Goal: Browse casually

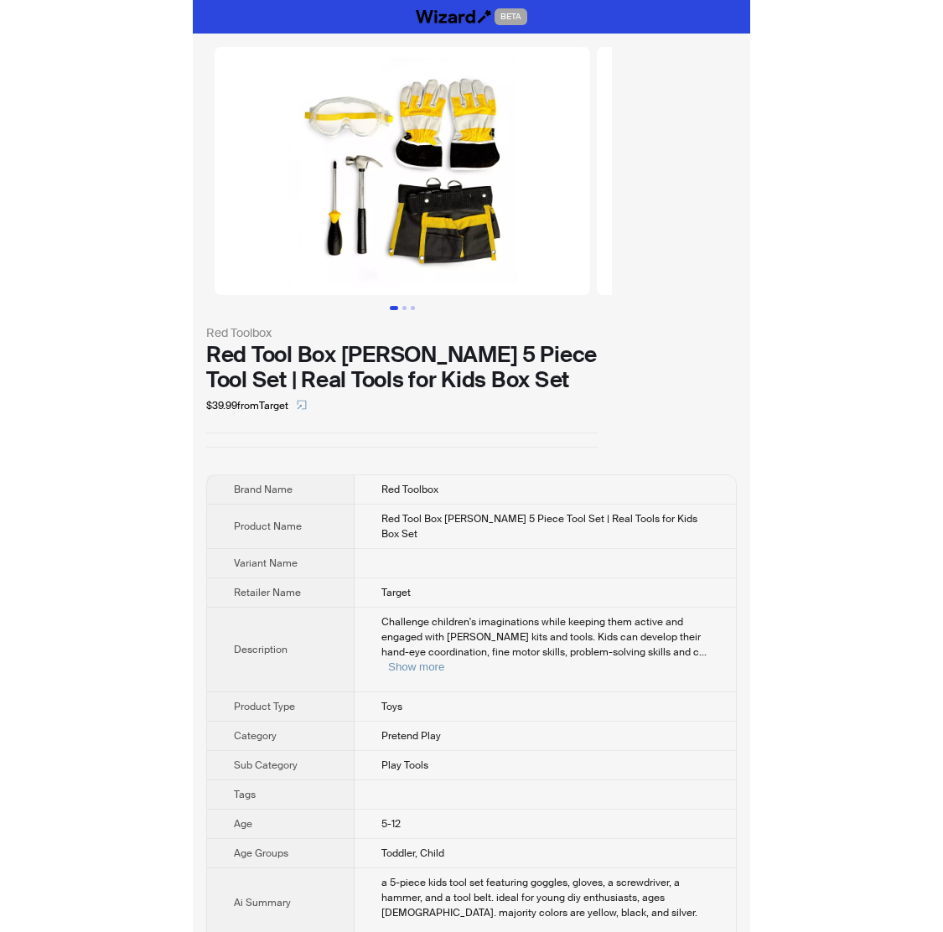
scroll to position [3548, 0]
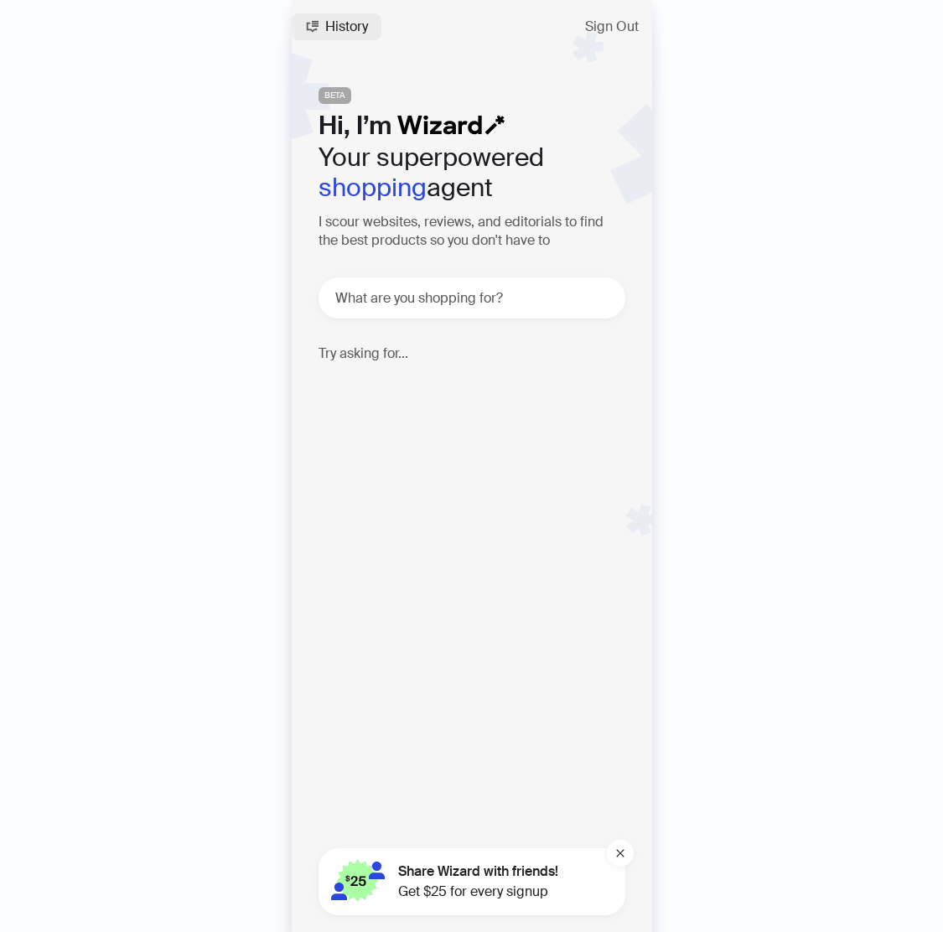
click at [325, 23] on span "History" at bounding box center [346, 26] width 43 height 13
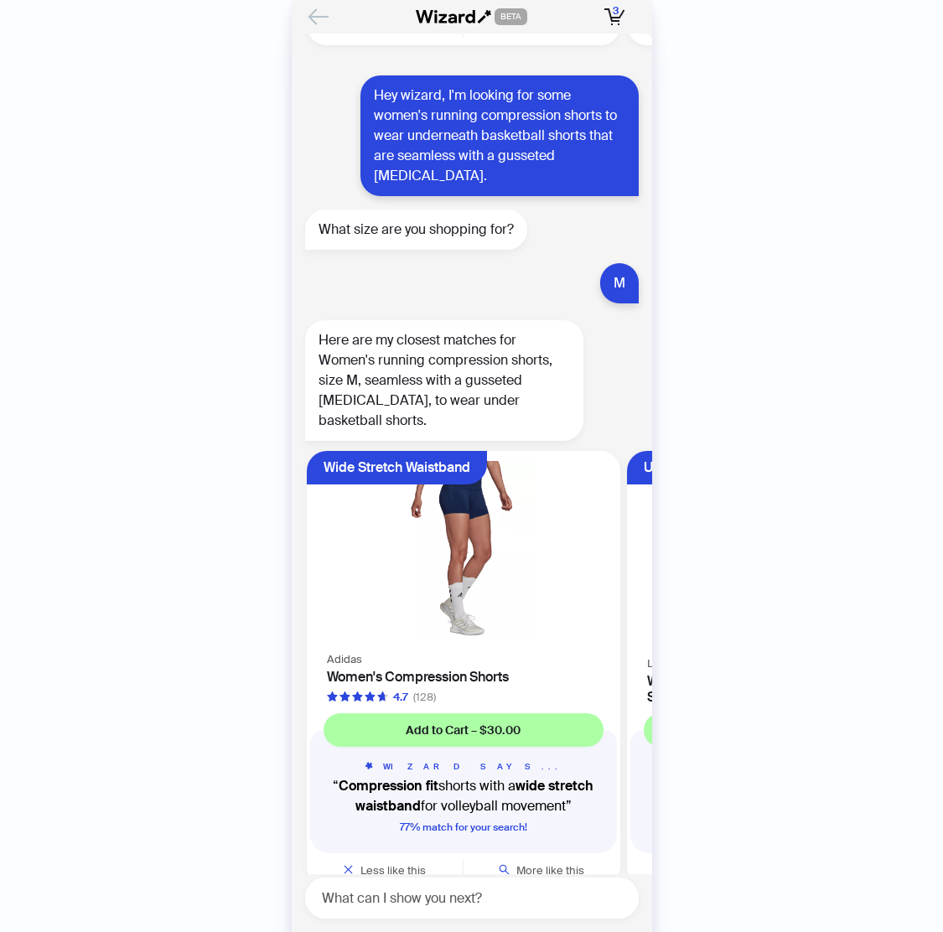
scroll to position [3548, 0]
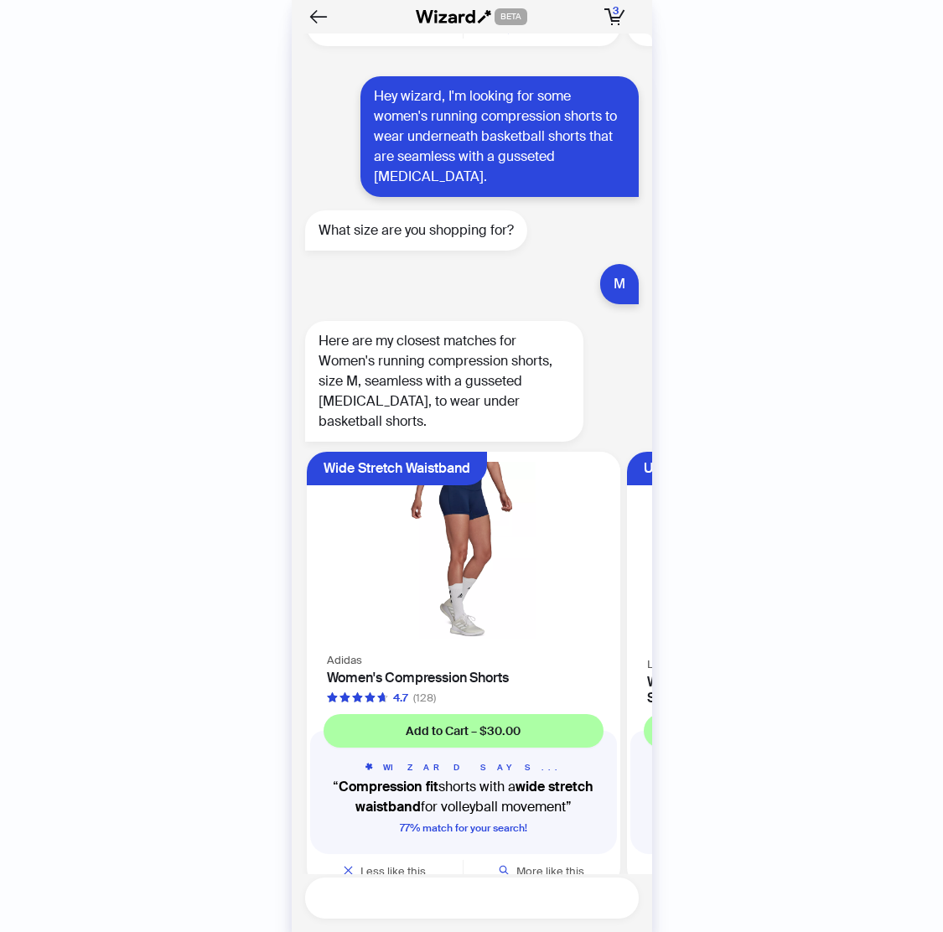
click at [525, 887] on textarea at bounding box center [478, 897] width 320 height 21
type textarea "**********"
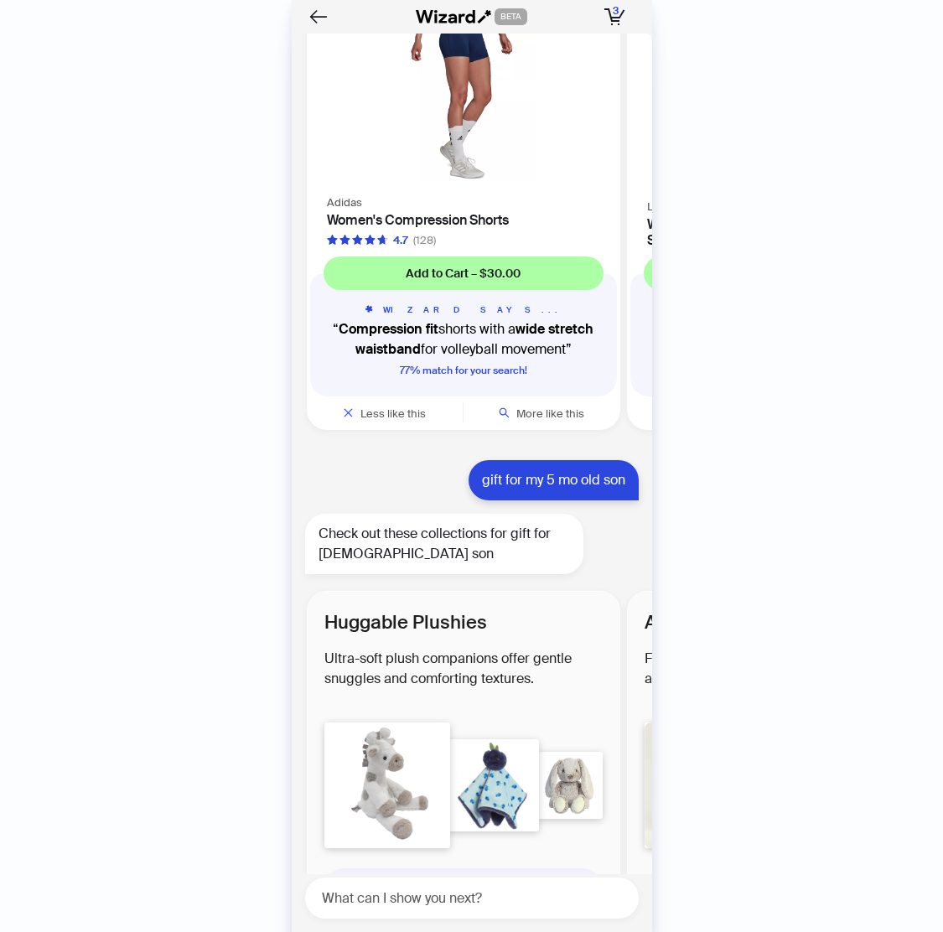
scroll to position [4040, 0]
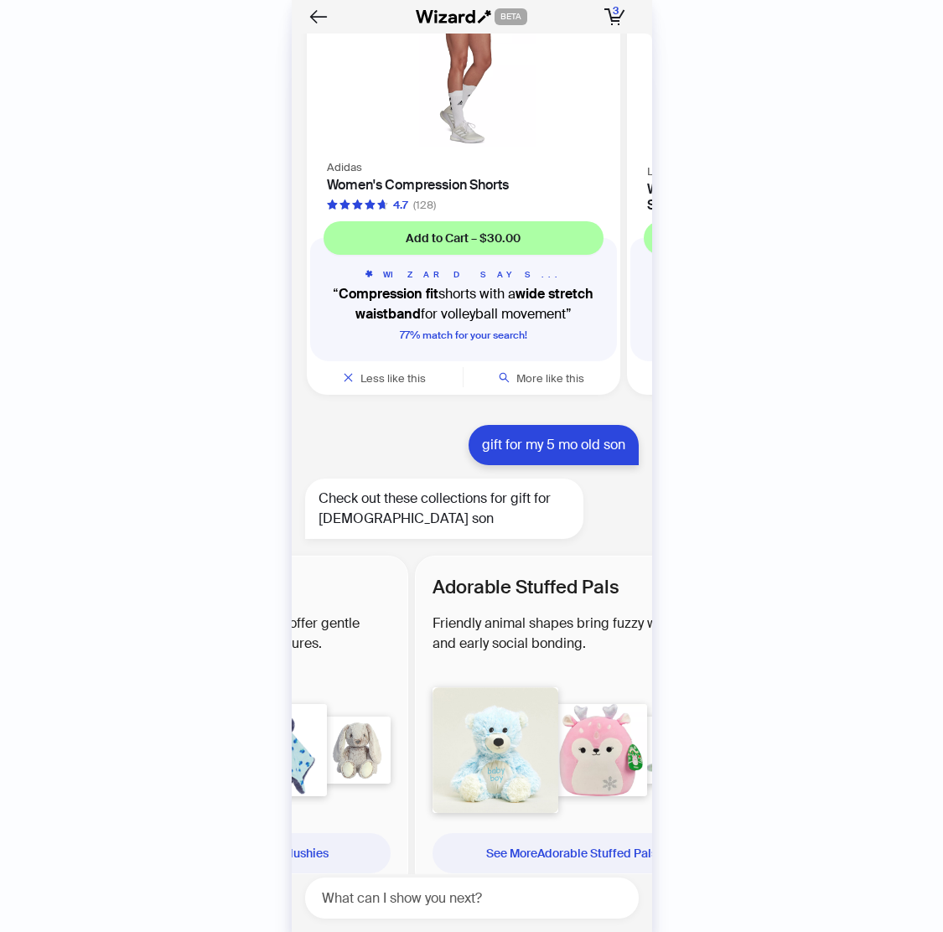
drag, startPoint x: 415, startPoint y: 549, endPoint x: 253, endPoint y: 551, distance: 161.7
click at [253, 551] on div "History Sign Out BETA Hi, I’m Your superpowered shopping agent I scour websites…" at bounding box center [471, 466] width 943 height 932
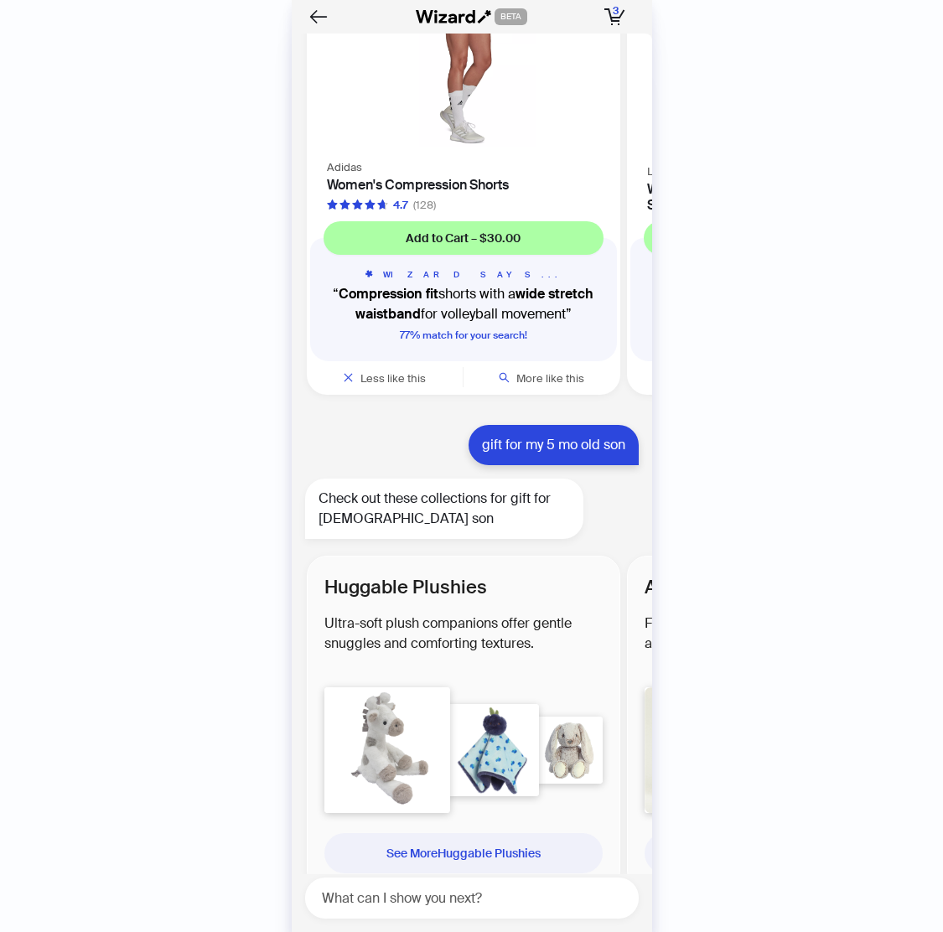
drag, startPoint x: 409, startPoint y: 582, endPoint x: 794, endPoint y: 722, distance: 409.6
click at [758, 713] on div "History Sign Out BETA Hi, I’m Your superpowered shopping agent I scour websites…" at bounding box center [471, 466] width 943 height 932
click at [540, 790] on div "Huggable Plushies Ultra-soft plush companions offer gentle snuggles and comfort…" at bounding box center [463, 723] width 313 height 335
click at [534, 833] on div "See More Huggable Plushies" at bounding box center [463, 853] width 251 height 40
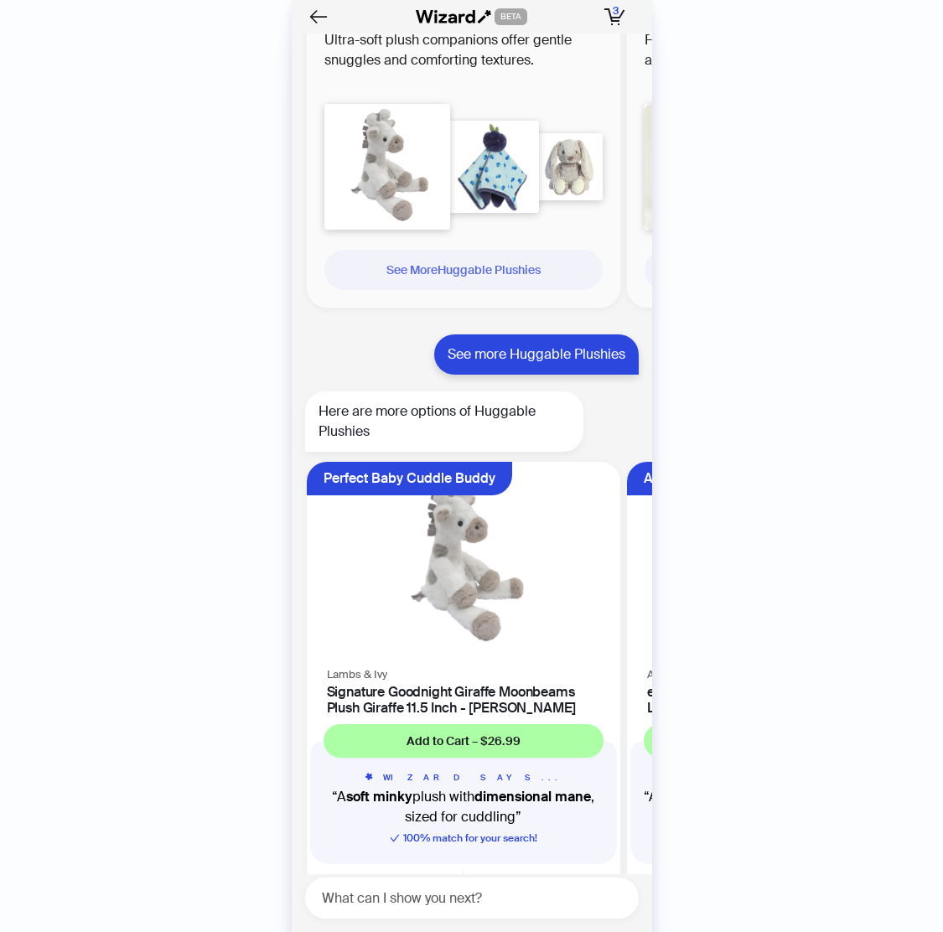
scroll to position [4634, 0]
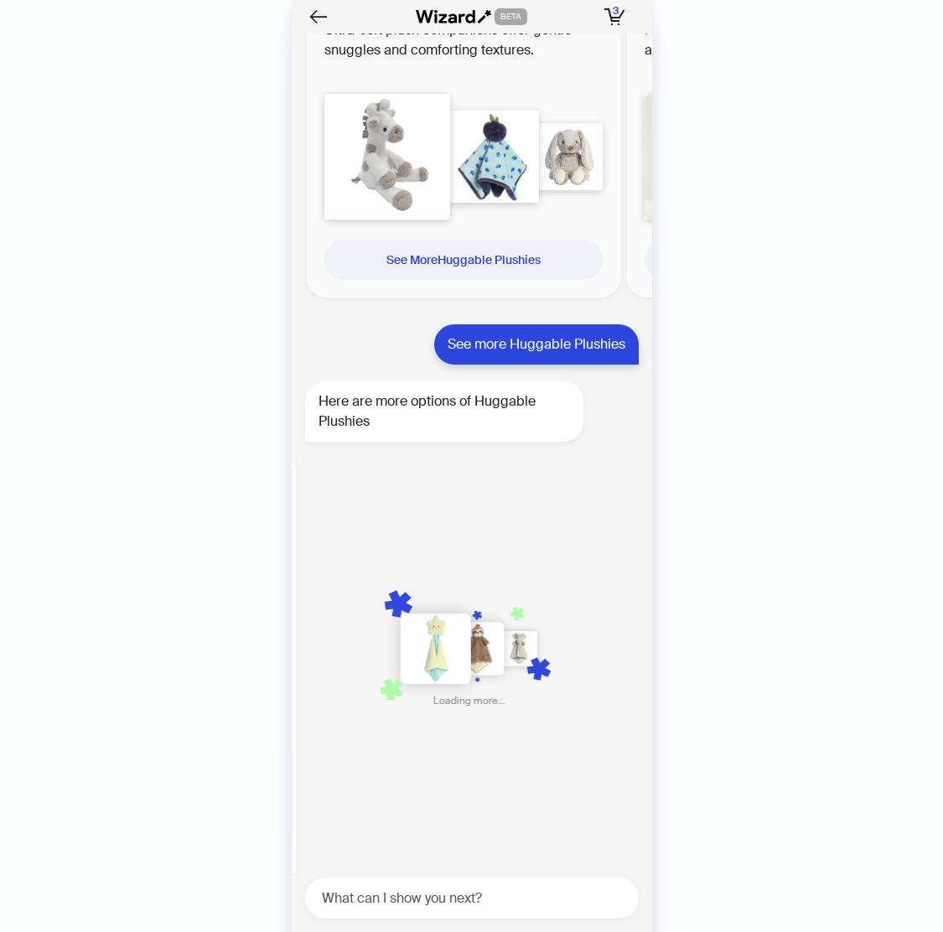
scroll to position [0, 974]
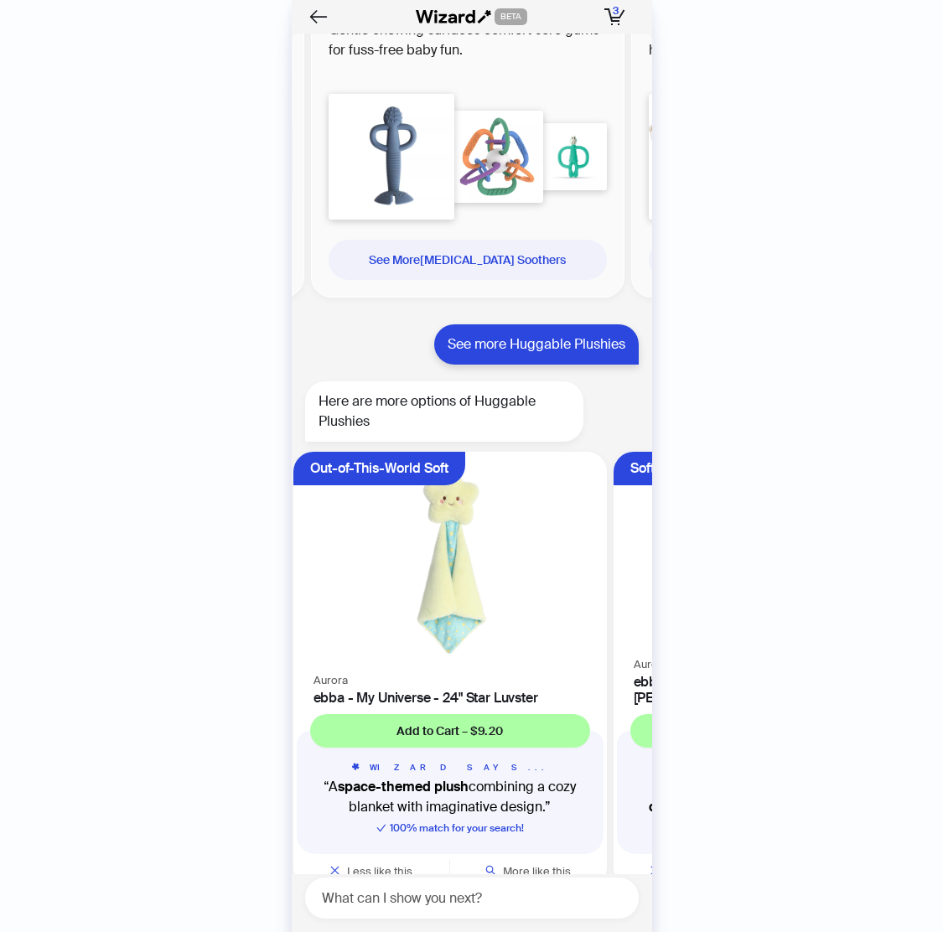
scroll to position [0, 956]
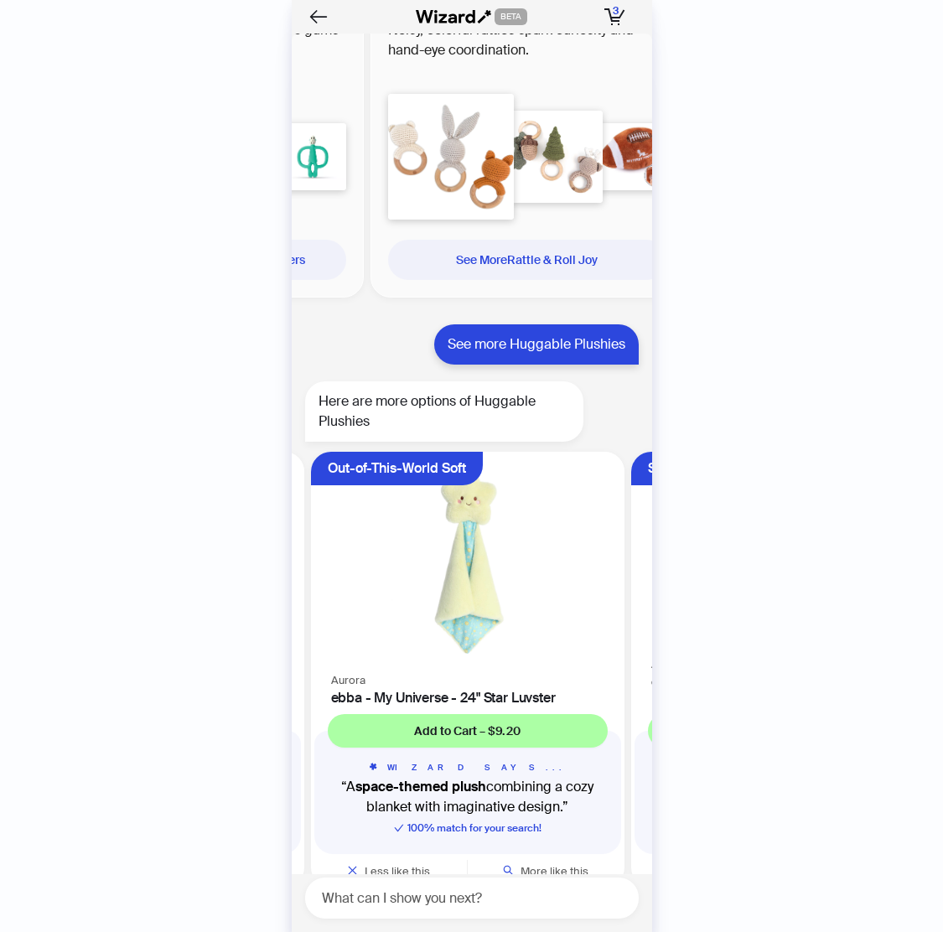
scroll to position [4635, 0]
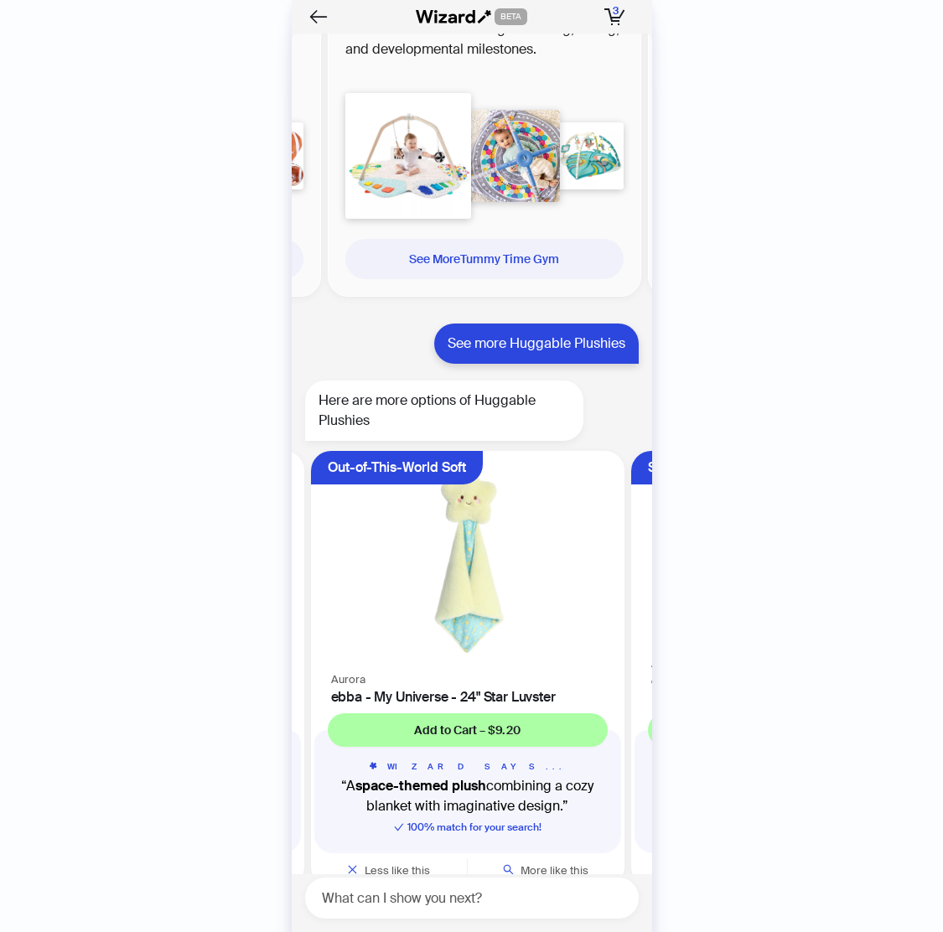
scroll to position [4634, 0]
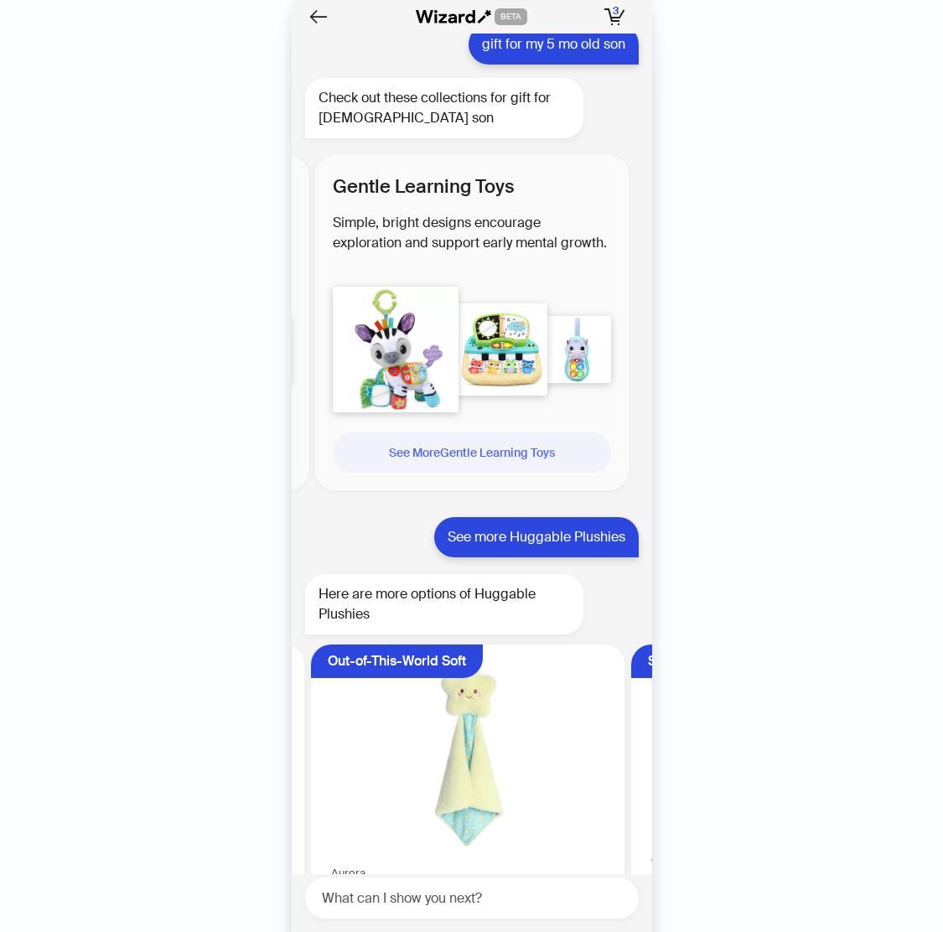
scroll to position [4442, 0]
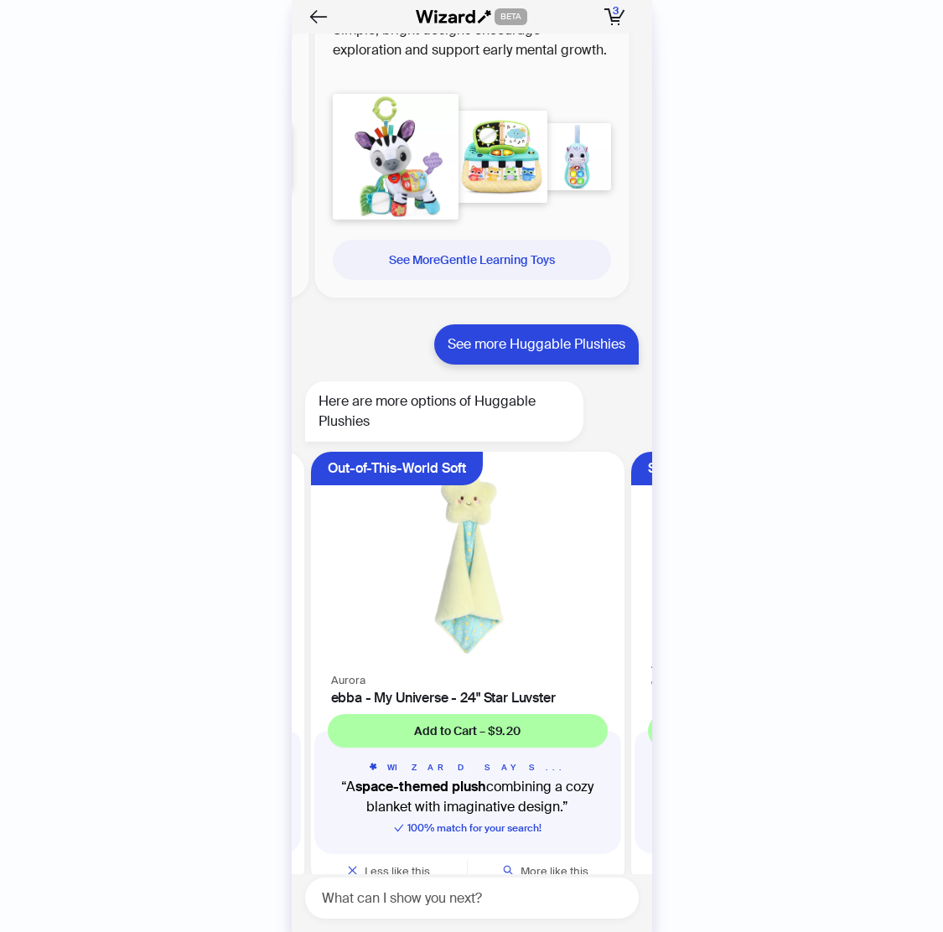
scroll to position [4633, 0]
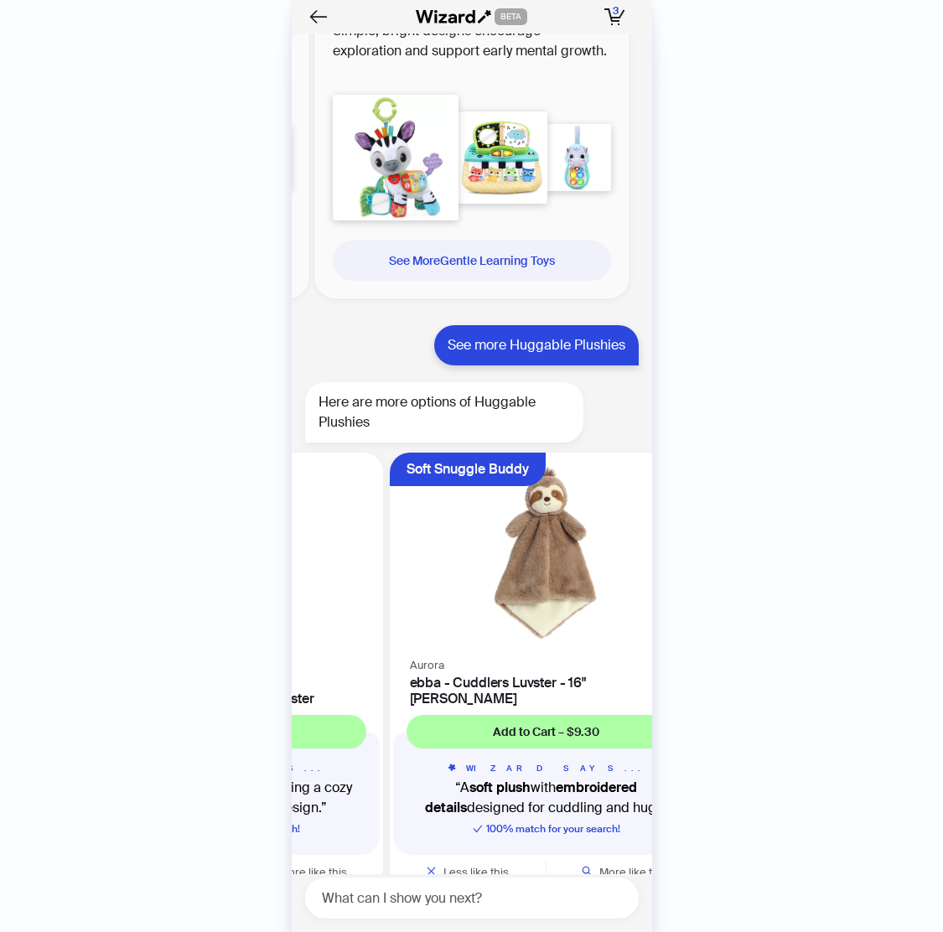
scroll to position [4634, 0]
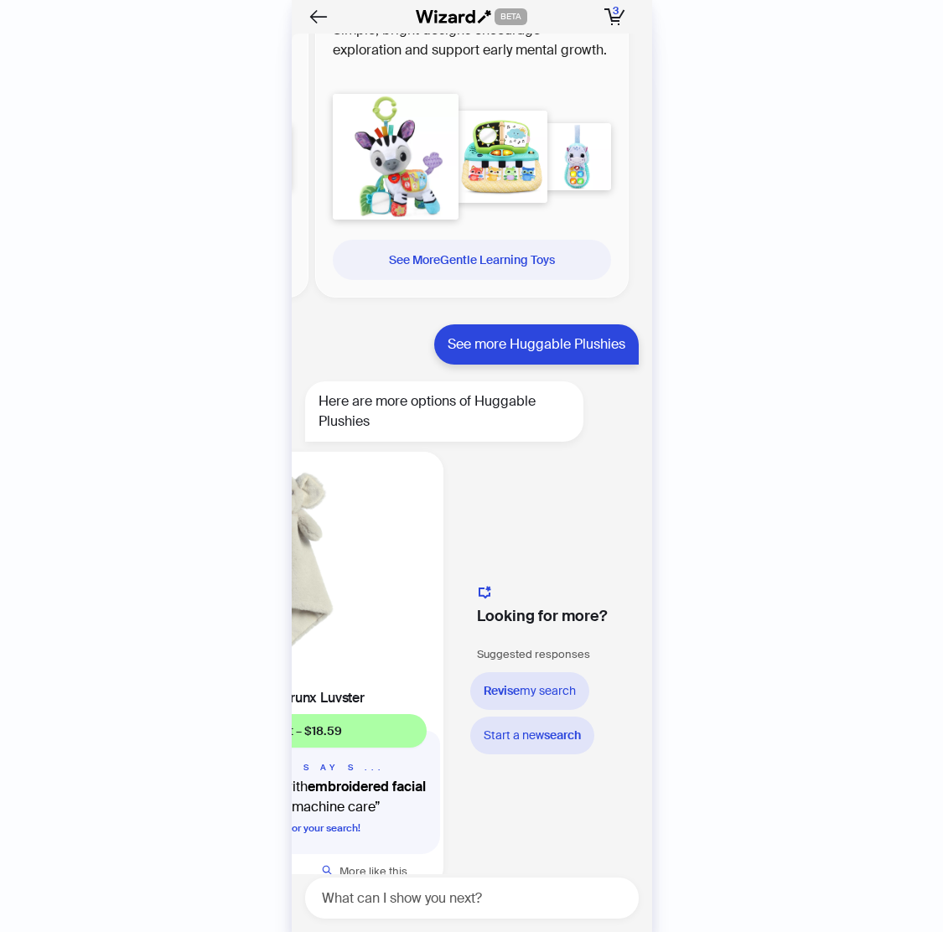
scroll to position [0, 1780]
click at [566, 94] on div at bounding box center [472, 157] width 278 height 126
click at [571, 94] on div at bounding box center [472, 157] width 278 height 126
click at [541, 240] on div "See More Gentle Learning Toys" at bounding box center [471, 260] width 251 height 40
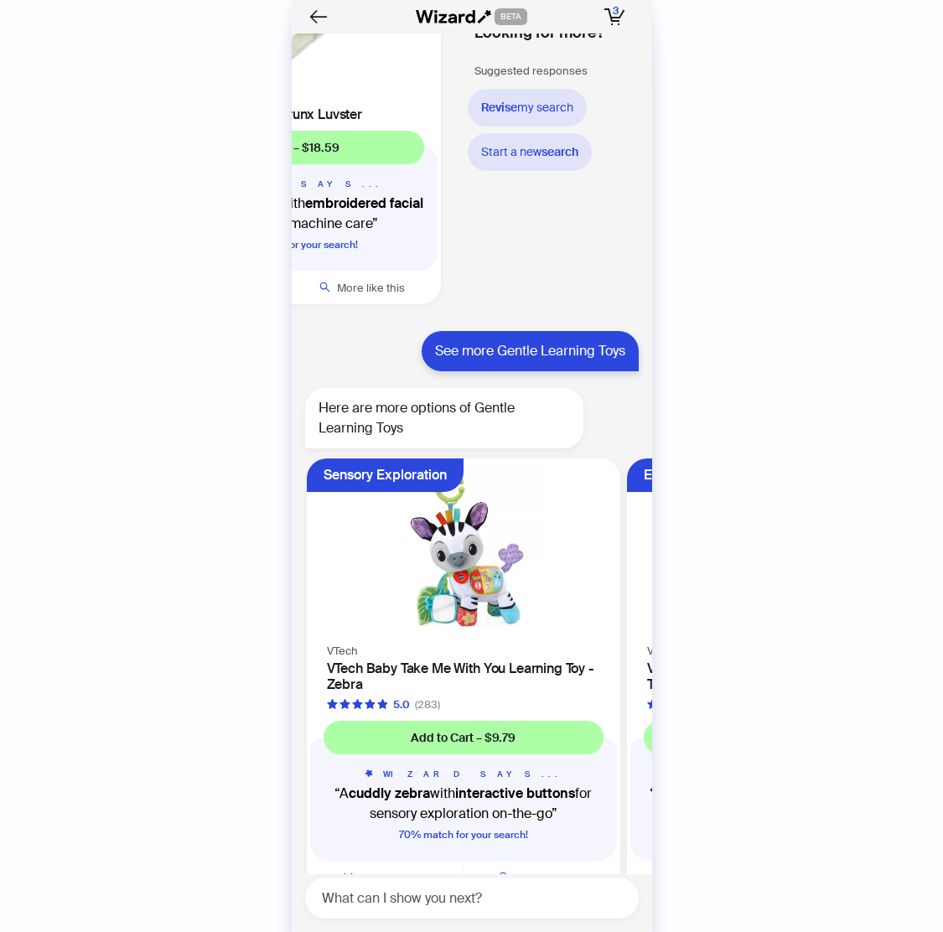
scroll to position [0, 199]
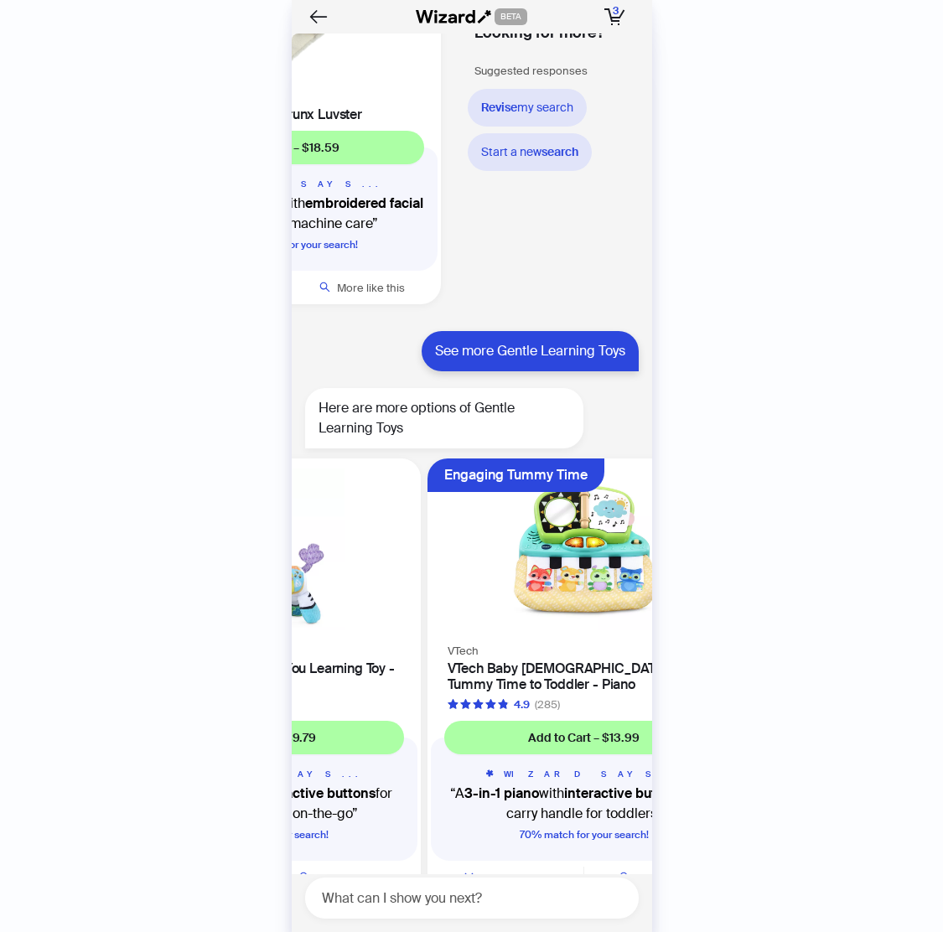
scroll to position [5224, 0]
